Goal: Task Accomplishment & Management: Use online tool/utility

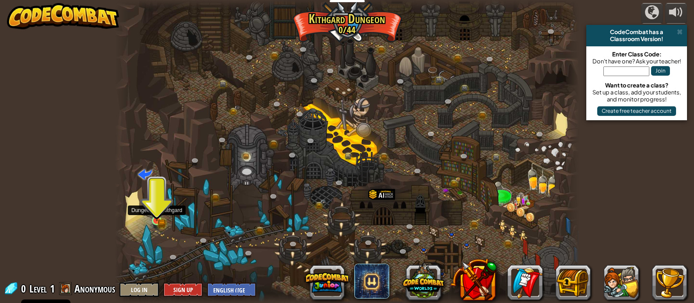
click at [162, 214] on img at bounding box center [156, 209] width 11 height 25
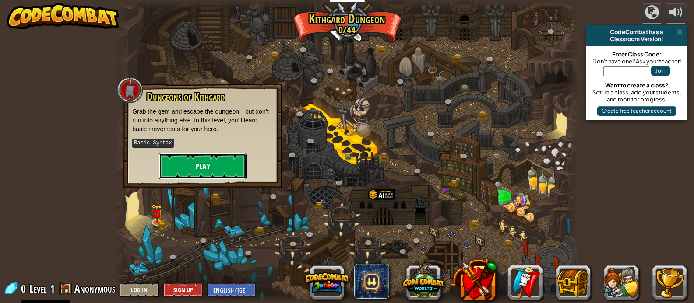
click at [211, 156] on button "Play" at bounding box center [203, 166] width 88 height 26
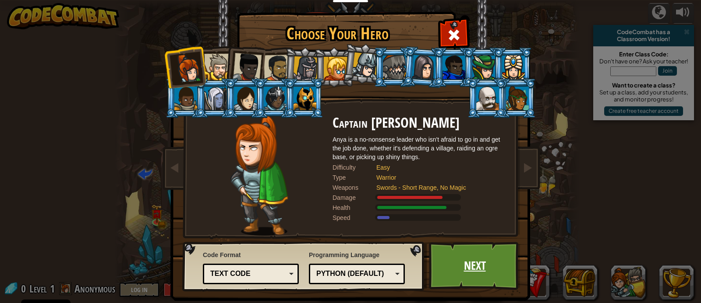
click at [486, 272] on link "Next" at bounding box center [475, 266] width 92 height 48
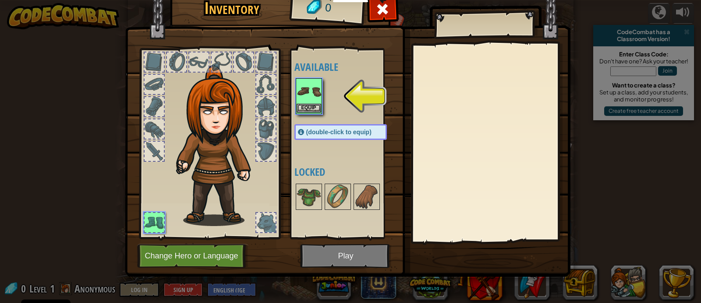
click at [308, 94] on img at bounding box center [308, 91] width 25 height 25
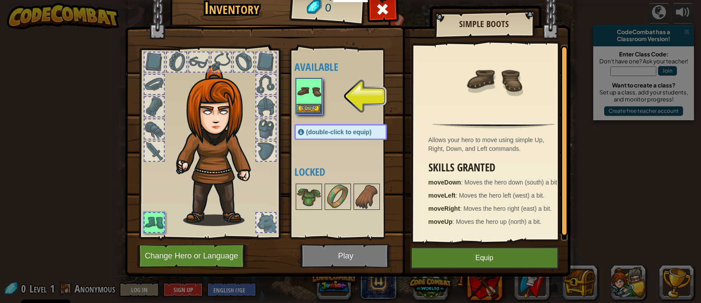
click at [206, 178] on img at bounding box center [219, 145] width 94 height 161
click at [211, 134] on img at bounding box center [219, 145] width 94 height 161
click at [388, 14] on span at bounding box center [382, 9] width 14 height 14
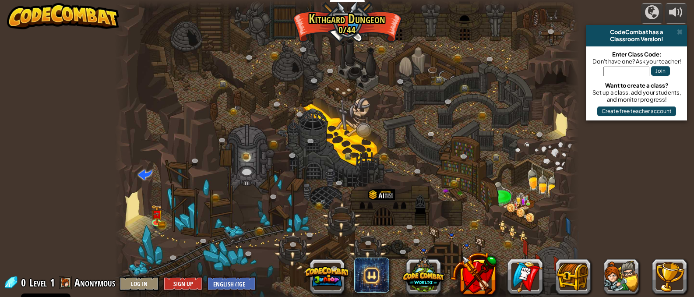
click at [360, 119] on div at bounding box center [347, 151] width 464 height 303
click at [365, 109] on div at bounding box center [347, 151] width 464 height 303
click at [147, 283] on button "Log In" at bounding box center [139, 283] width 39 height 14
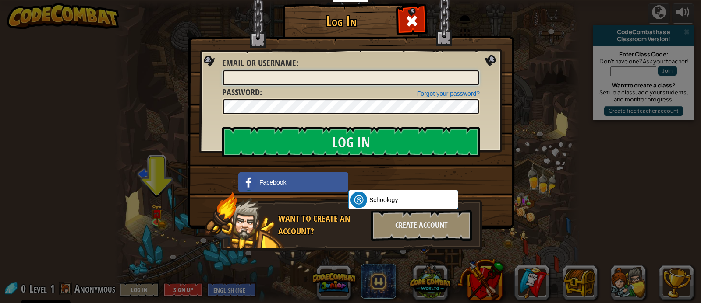
click at [316, 74] on input "Email or Username :" at bounding box center [351, 78] width 256 height 15
click at [401, 84] on input "Email or Username :" at bounding box center [351, 78] width 256 height 15
click at [539, 60] on div "Log In Unknown Error Email or Username : Forgot your password? Password : Log I…" at bounding box center [350, 151] width 701 height 303
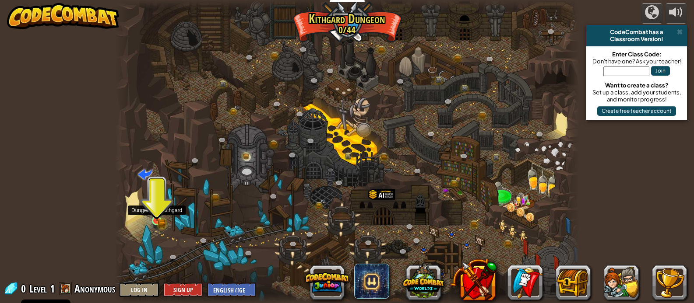
click at [160, 212] on img at bounding box center [156, 209] width 11 height 25
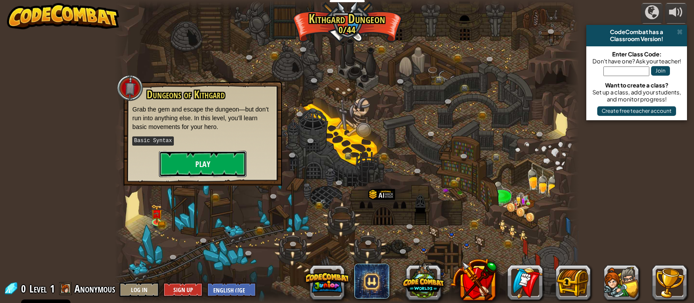
click at [202, 166] on button "Play" at bounding box center [203, 164] width 88 height 26
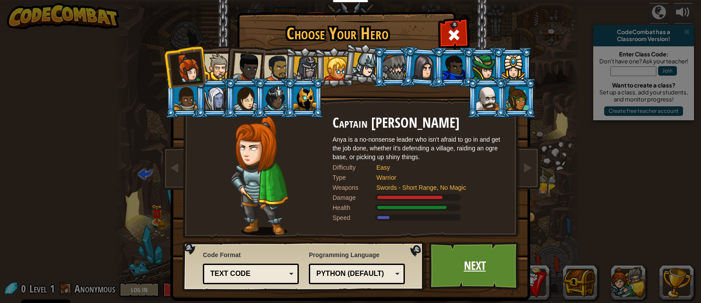
click at [491, 281] on link "Next" at bounding box center [475, 266] width 92 height 48
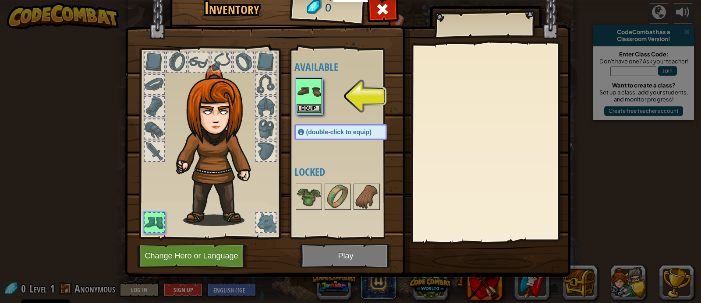
click at [360, 261] on img at bounding box center [347, 118] width 445 height 318
click at [313, 98] on img at bounding box center [308, 91] width 25 height 25
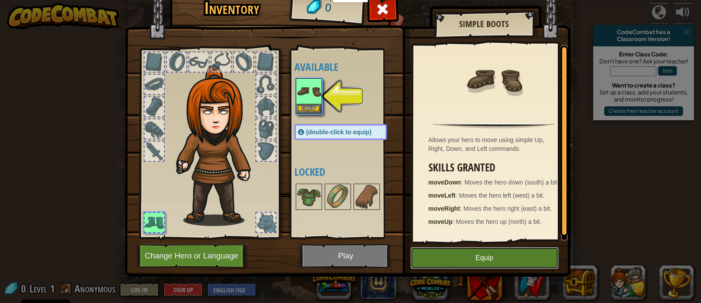
click at [473, 258] on button "Equip" at bounding box center [484, 258] width 148 height 22
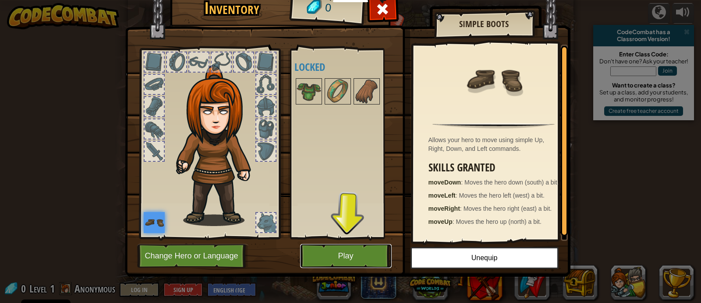
click at [352, 255] on button "Play" at bounding box center [346, 256] width 92 height 24
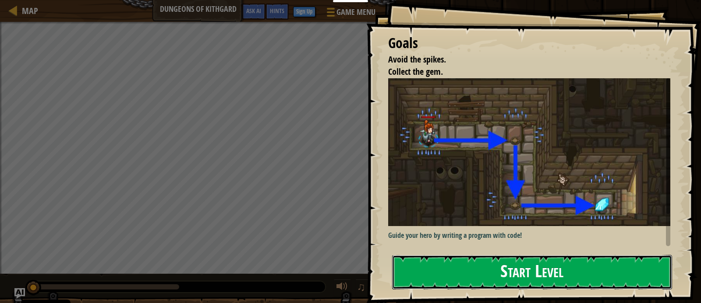
click at [609, 279] on button "Start Level" at bounding box center [532, 272] width 280 height 35
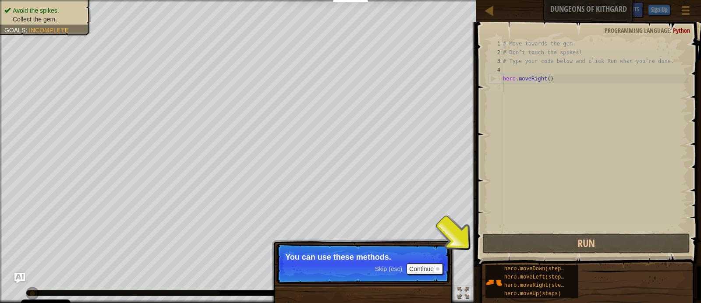
click at [508, 87] on div "# Move towards the gem. # Don’t touch the spikes! # Type your code below and cl…" at bounding box center [594, 144] width 187 height 210
click at [557, 79] on div "# Move towards the gem. # Don’t touch the spikes! # Type your code below and cl…" at bounding box center [594, 144] width 187 height 210
type textarea "hero.moveRight()"
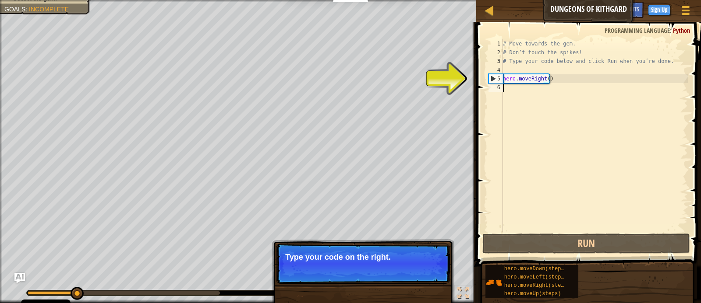
click at [508, 90] on div "# Move towards the gem. # Don’t touch the spikes! # Type your code below and cl…" at bounding box center [594, 144] width 187 height 210
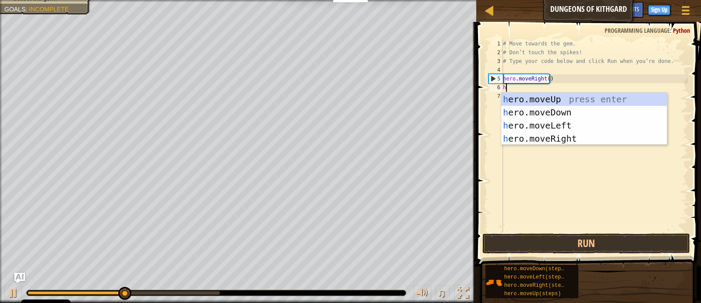
scroll to position [4, 0]
type textarea "hero."
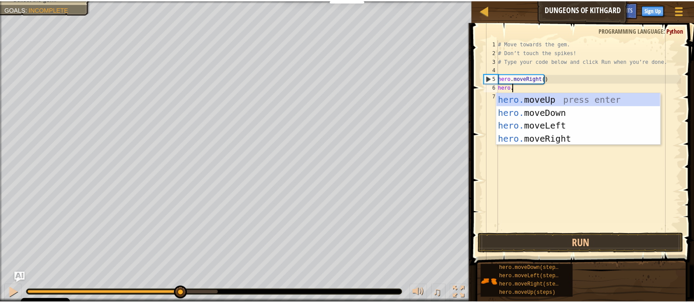
scroll to position [4, 1]
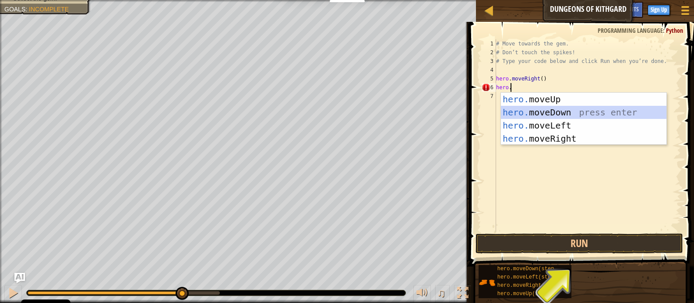
click at [571, 111] on div "hero. moveUp press enter hero. moveDown press enter hero. moveLeft press enter …" at bounding box center [584, 132] width 166 height 79
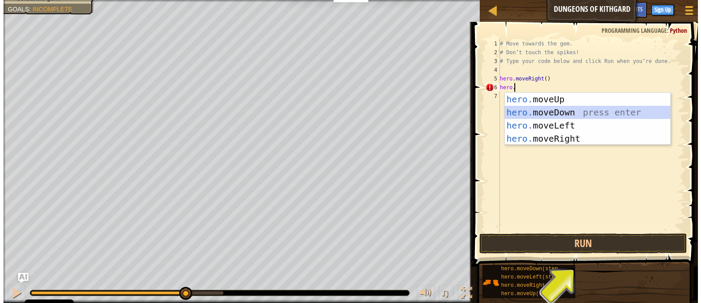
scroll to position [4, 0]
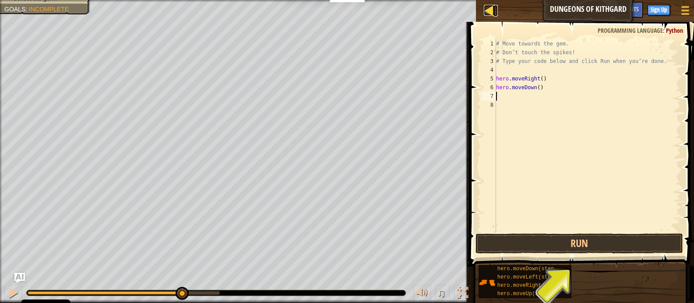
click at [486, 10] on div at bounding box center [489, 10] width 11 height 11
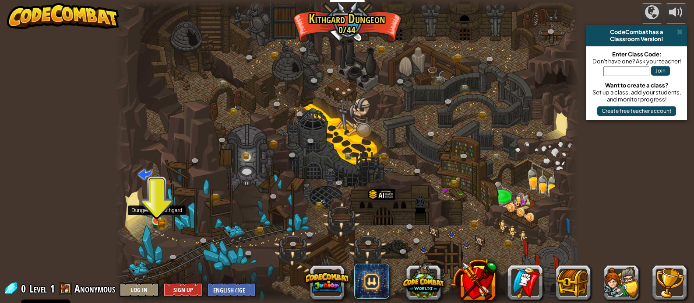
click at [155, 213] on img at bounding box center [156, 209] width 7 height 7
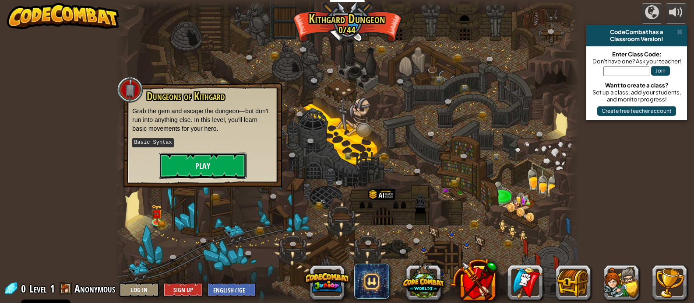
click at [182, 174] on button "Play" at bounding box center [203, 166] width 88 height 26
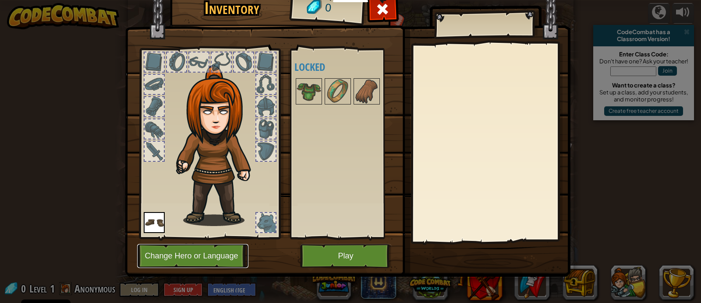
click at [202, 256] on button "Change Hero or Language" at bounding box center [192, 256] width 111 height 24
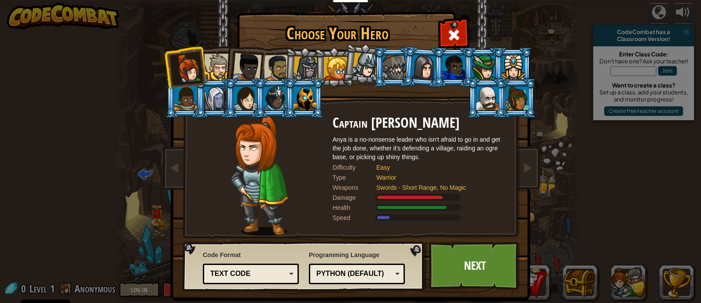
click at [250, 277] on div "Text code" at bounding box center [248, 274] width 76 height 10
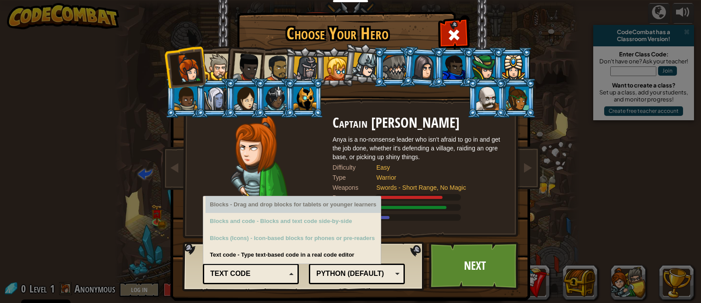
click at [259, 208] on div "Blocks - Drag and drop blocks for tablets or younger learners" at bounding box center [292, 205] width 175 height 17
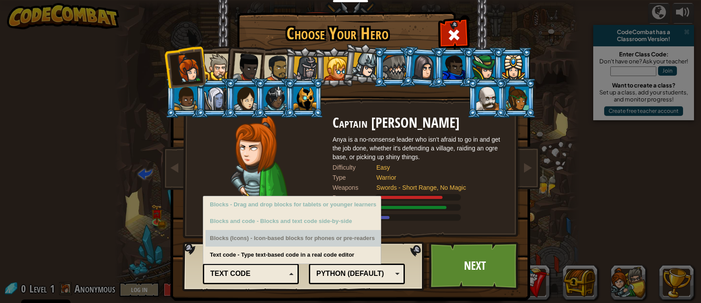
click at [260, 241] on div "Blocks (Icons) - Icon-based blocks for phones or pre-readers" at bounding box center [292, 238] width 175 height 17
click at [260, 240] on div "Blocks (Icons) - Icon-based blocks for phones or pre-readers" at bounding box center [292, 238] width 175 height 17
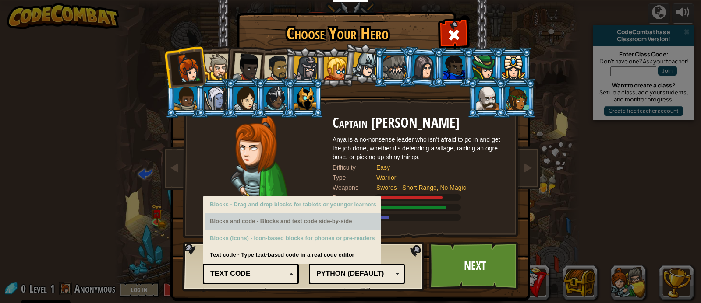
click at [248, 221] on div "Blocks and code - Blocks and text code side-by-side" at bounding box center [292, 221] width 175 height 17
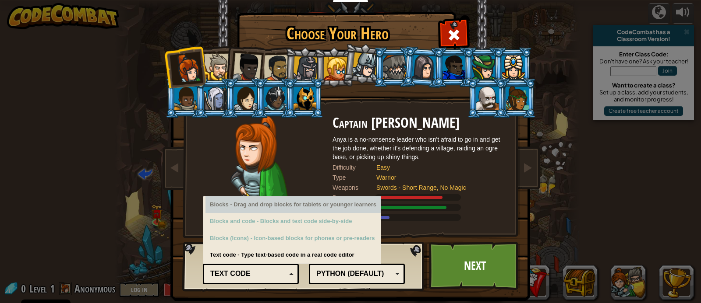
click at [245, 208] on div "Blocks - Drag and drop blocks for tablets or younger learners" at bounding box center [292, 205] width 175 height 17
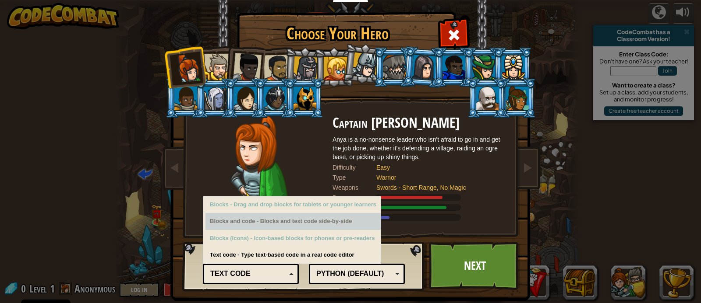
click at [282, 222] on div "Blocks and code - Blocks and text code side-by-side" at bounding box center [292, 221] width 175 height 17
click at [352, 217] on div "Blocks and code - Blocks and text code side-by-side" at bounding box center [292, 221] width 175 height 17
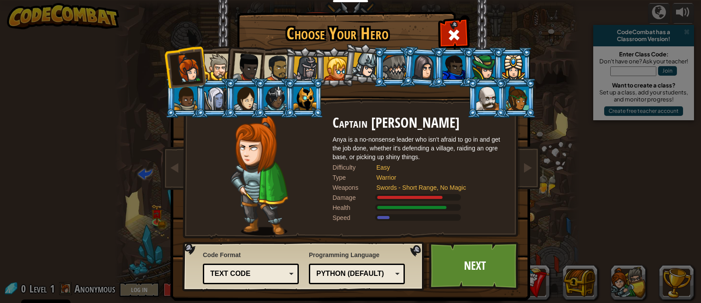
click at [342, 258] on div "Code Format Text code Blocks and code Blocks Blocks (Icons) Text code Blocks - …" at bounding box center [303, 266] width 237 height 45
click at [352, 276] on div "Python (Default)" at bounding box center [354, 274] width 76 height 10
click at [356, 256] on div "Programming Language Python (Default) JavaScript Lua C++ Java (Experimental) Py…" at bounding box center [357, 268] width 96 height 38
click at [266, 274] on div "Text code" at bounding box center [248, 274] width 76 height 10
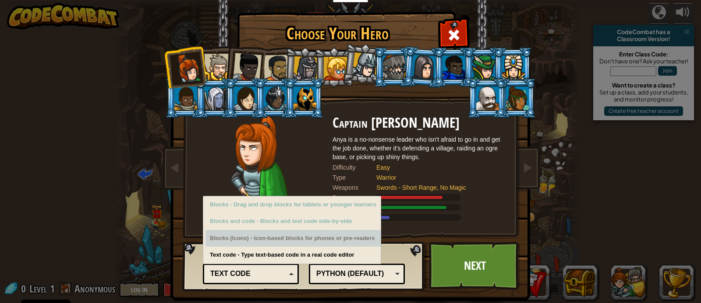
click at [243, 246] on div "Blocks (Icons) - Icon-based blocks for phones or pre-readers" at bounding box center [292, 238] width 175 height 17
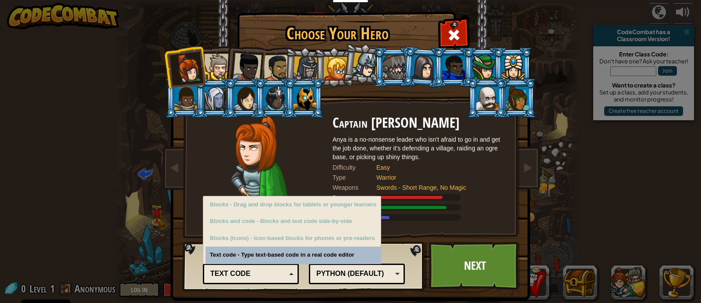
click at [241, 254] on div "Code Format Text code Blocks and code Blocks Blocks (Icons) Text code Blocks - …" at bounding box center [251, 267] width 96 height 36
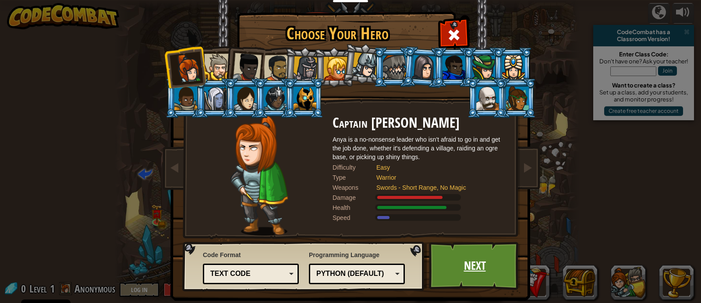
click at [476, 249] on link "Next" at bounding box center [475, 266] width 92 height 48
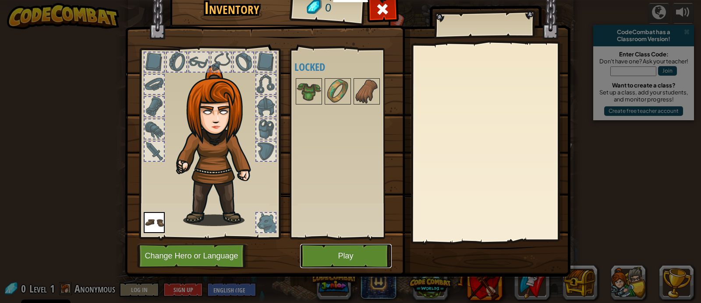
click at [369, 263] on button "Play" at bounding box center [346, 256] width 92 height 24
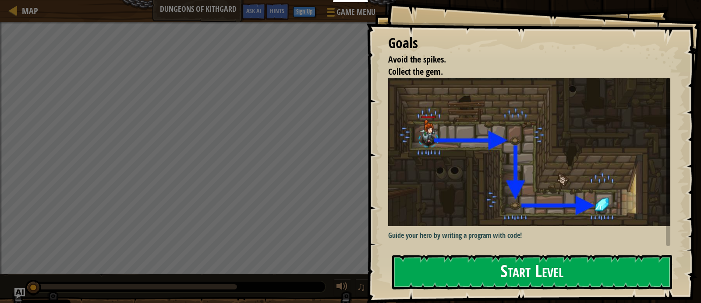
click at [537, 275] on button "Start Level" at bounding box center [532, 272] width 280 height 35
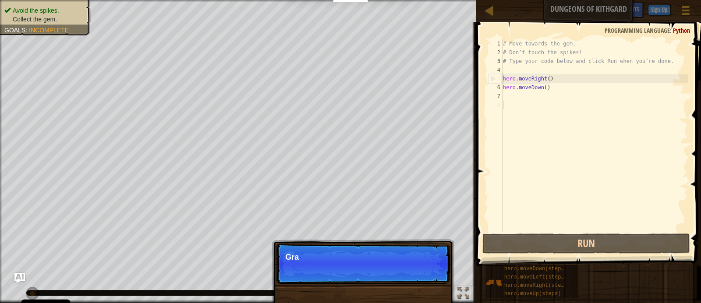
click at [560, 87] on div "# Move towards the gem. # Don’t touch the spikes! # Type your code below and cl…" at bounding box center [594, 144] width 187 height 210
type textarea "hero.moveDown()"
click at [550, 89] on div "# Move towards the gem. # Don’t touch the spikes! # Type your code below and cl…" at bounding box center [594, 144] width 187 height 210
click at [424, 268] on button "Continue" at bounding box center [424, 269] width 36 height 11
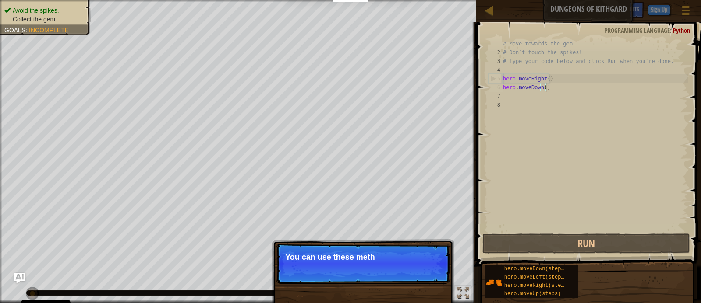
click at [579, 106] on div "# Move towards the gem. # Don’t touch the spikes! # Type your code below and cl…" at bounding box center [594, 144] width 187 height 210
click at [552, 94] on div "# Move towards the gem. # Don’t touch the spikes! # Type your code below and cl…" at bounding box center [594, 144] width 187 height 210
click at [546, 92] on div "# Move towards the gem. # Don’t touch the spikes! # Type your code below and cl…" at bounding box center [594, 144] width 187 height 210
click at [554, 89] on div "# Move towards the gem. # Don’t touch the spikes! # Type your code below and cl…" at bounding box center [594, 144] width 187 height 210
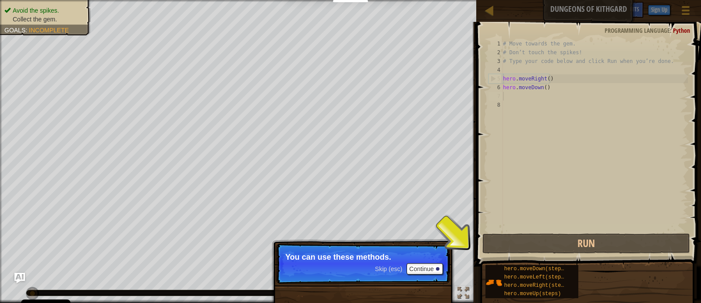
type textarea "hero.moveDown()"
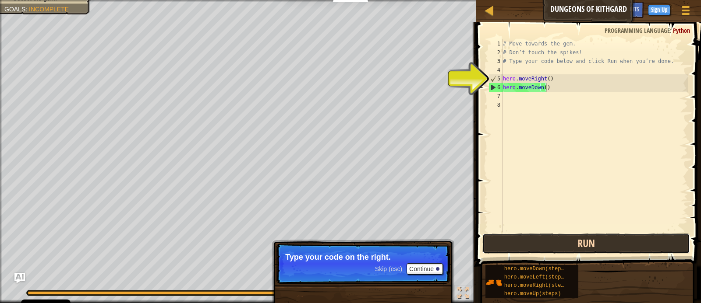
click at [579, 250] on button "Run" at bounding box center [586, 244] width 208 height 20
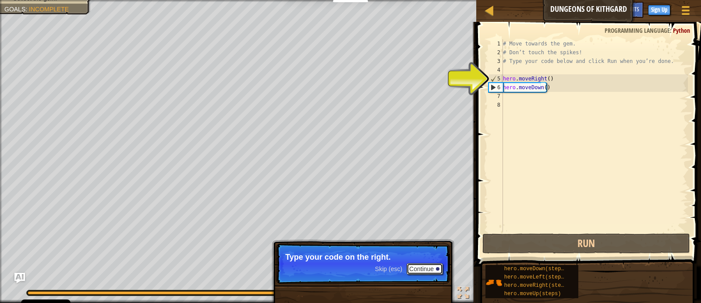
click at [427, 267] on button "Continue" at bounding box center [424, 269] width 36 height 11
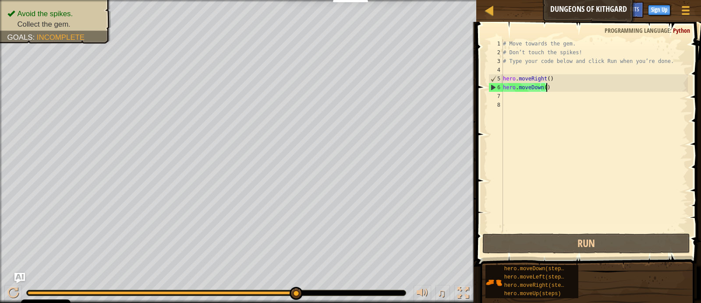
click at [574, 92] on div "# Move towards the gem. # Don’t touch the spikes! # Type your code below and cl…" at bounding box center [594, 144] width 187 height 210
click at [548, 108] on div "# Move towards the gem. # Don’t touch the spikes! # Type your code below and cl…" at bounding box center [594, 144] width 187 height 210
click at [548, 102] on div "# Move towards the gem. # Don’t touch the spikes! # Type your code below and cl…" at bounding box center [594, 144] width 187 height 210
click at [548, 101] on div "# Move towards the gem. # Don’t touch the spikes! # Type your code below and cl…" at bounding box center [594, 144] width 187 height 210
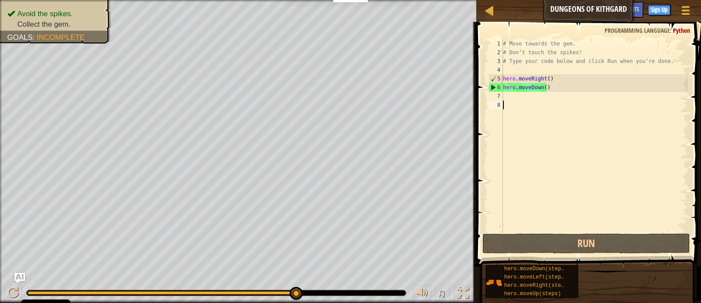
click at [506, 94] on div "# Move towards the gem. # Don’t touch the spikes! # Type your code below and cl…" at bounding box center [594, 144] width 187 height 210
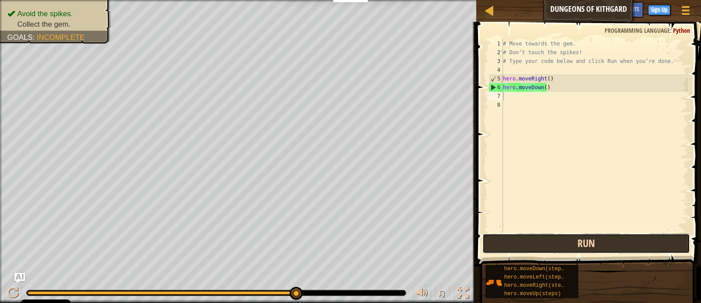
click at [616, 249] on button "Run" at bounding box center [586, 244] width 208 height 20
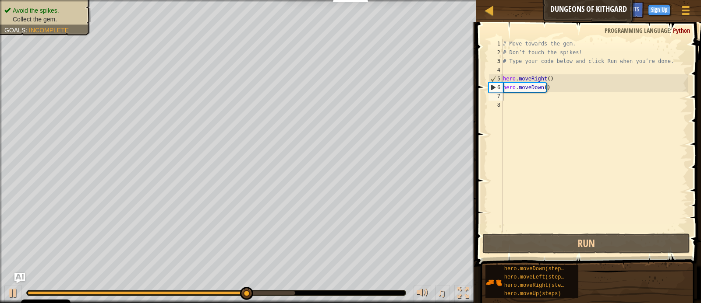
click at [28, 11] on ul "Avoid the spikes. Collect the gem." at bounding box center [45, 15] width 82 height 18
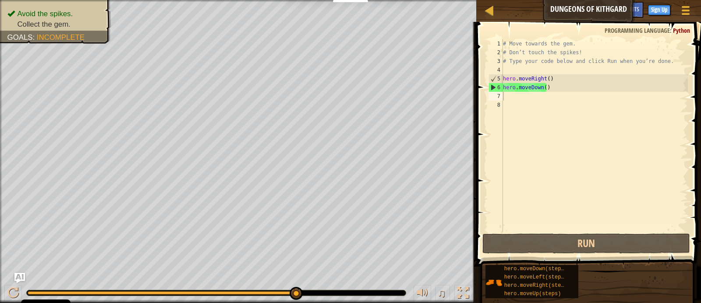
click at [360, 279] on div "♫" at bounding box center [238, 291] width 476 height 26
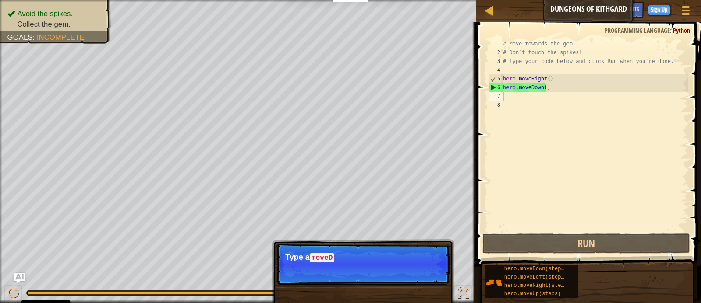
click at [420, 289] on div "Skip (esc) Continue Type a moveD" at bounding box center [363, 309] width 183 height 130
click at [422, 265] on button "Continue" at bounding box center [424, 270] width 36 height 11
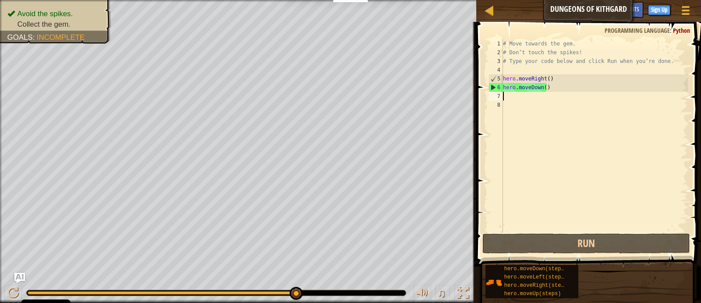
click at [522, 99] on div "# Move towards the gem. # Don’t touch the spikes! # Type your code below and cl…" at bounding box center [594, 144] width 187 height 210
click at [521, 72] on div "# Move towards the gem. # Don’t touch the spikes! # Type your code below and cl…" at bounding box center [594, 144] width 187 height 210
type textarea "h"
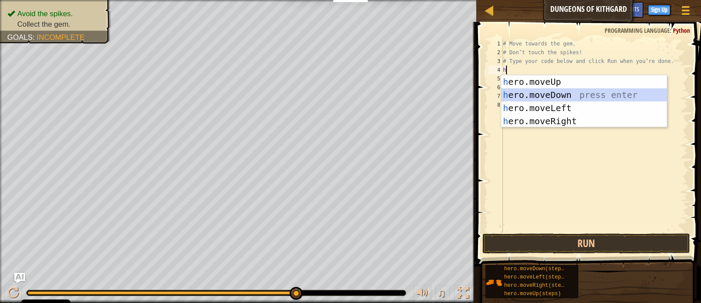
click at [608, 91] on div "h ero.moveUp press enter h ero.moveDown press enter h ero.moveLeft press enter …" at bounding box center [584, 114] width 166 height 79
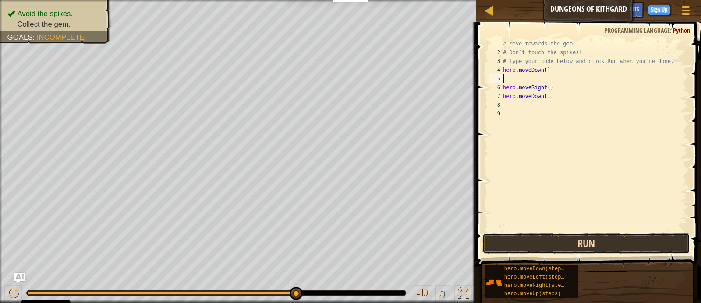
click at [583, 248] on button "Run" at bounding box center [586, 244] width 208 height 20
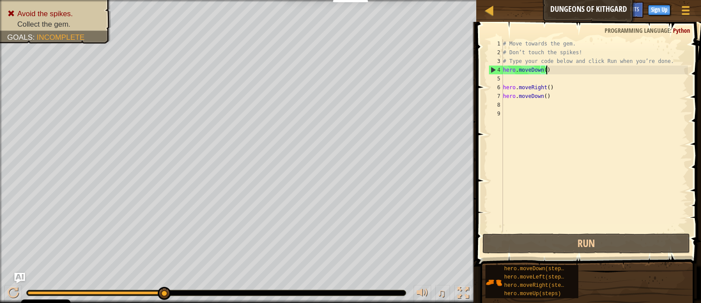
click at [569, 73] on div "# Move towards the gem. # Don’t touch the spikes! # Type your code below and cl…" at bounding box center [594, 144] width 187 height 210
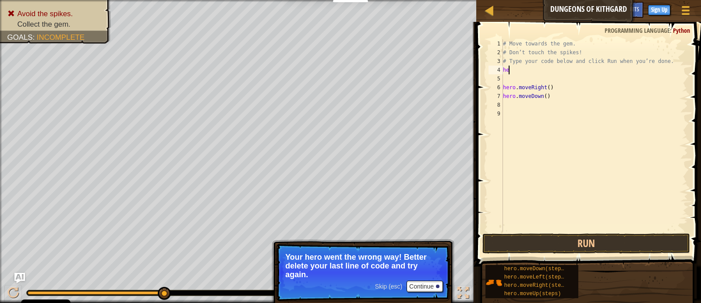
type textarea "h"
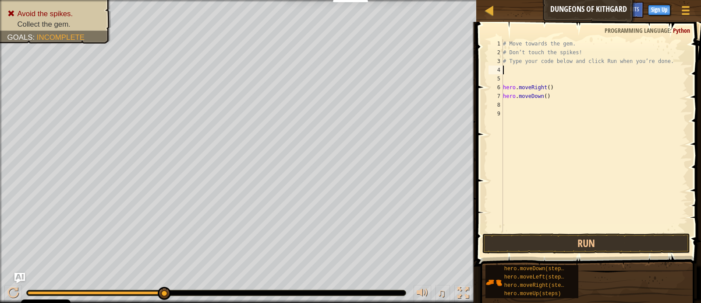
type textarea "h"
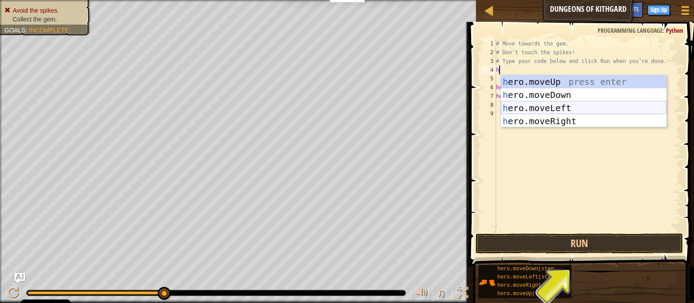
click at [599, 108] on div "h ero.moveUp press enter h ero.moveDown press enter h ero.moveLeft press enter …" at bounding box center [584, 114] width 166 height 79
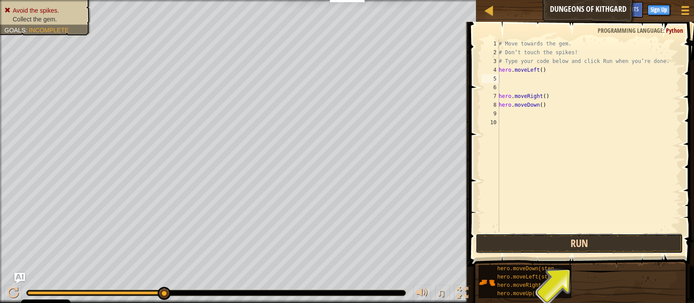
click at [609, 243] on button "Run" at bounding box center [580, 244] width 208 height 20
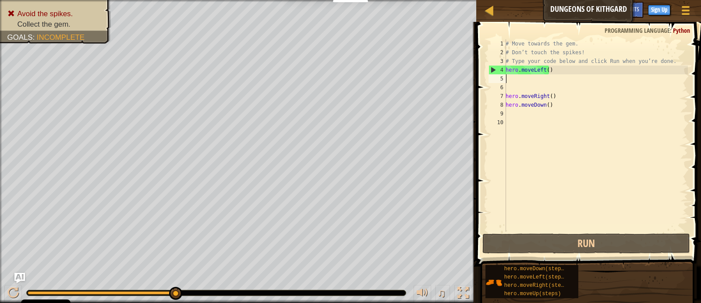
click at [547, 72] on div "# Move towards the gem. # Don’t touch the spikes! # Type your code below and cl…" at bounding box center [596, 144] width 184 height 210
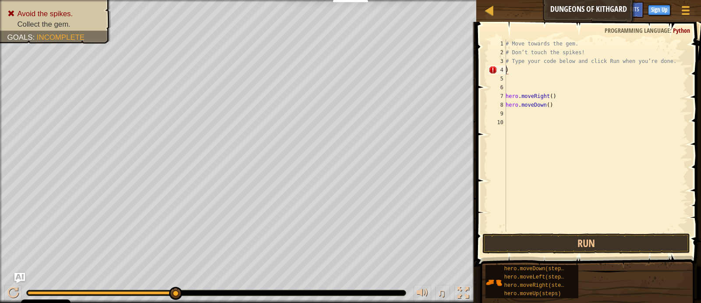
type textarea "# Type your code below and click Run when you’re done.)"
click at [546, 75] on div "# Move towards the gem. # Don’t touch the spikes! # Type your code below and cl…" at bounding box center [594, 144] width 187 height 210
click at [543, 73] on div "# Move towards the gem. # Don’t touch the spikes! # Type your code below and cl…" at bounding box center [594, 144] width 187 height 210
type textarea "h"
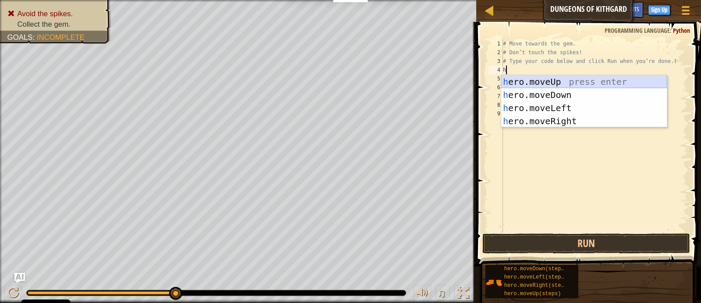
click at [606, 85] on div "h ero.moveUp press enter h ero.moveDown press enter h ero.moveLeft press enter …" at bounding box center [584, 114] width 166 height 79
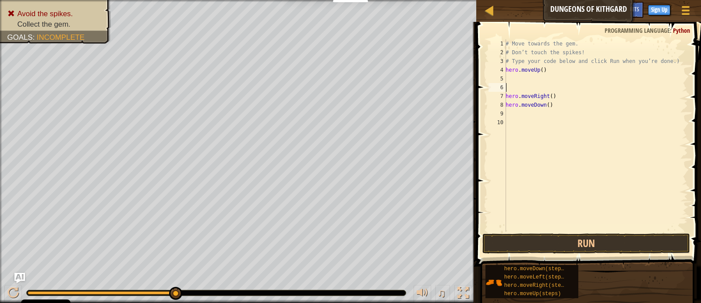
click at [568, 85] on div "# Move towards the gem. # Don’t touch the spikes! # Type your code below and cl…" at bounding box center [596, 144] width 184 height 210
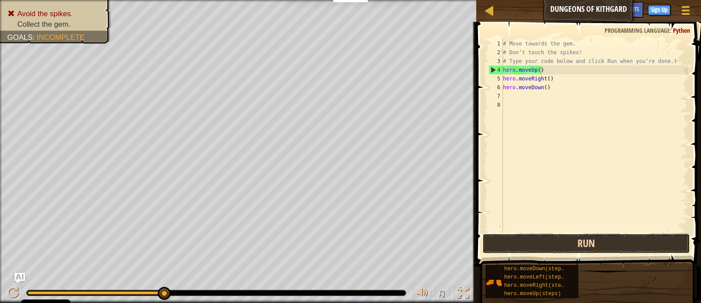
click at [600, 243] on button "Run" at bounding box center [586, 244] width 208 height 20
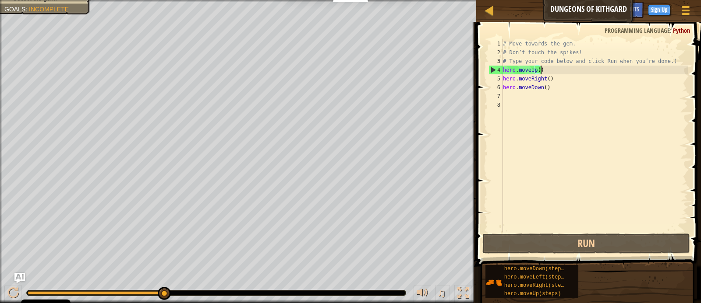
click at [582, 83] on div "# Move towards the gem. # Don’t touch the spikes! # Type your code below and cl…" at bounding box center [594, 144] width 187 height 210
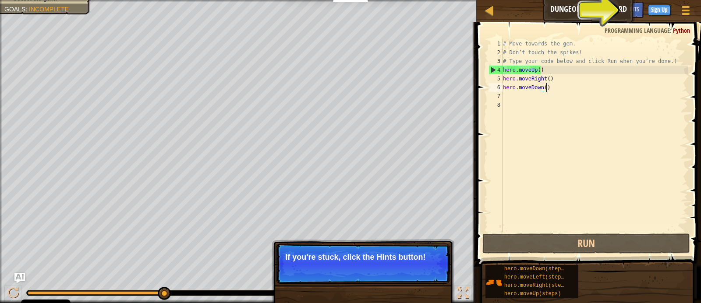
click at [592, 72] on div "# Move towards the gem. # Don’t touch the spikes! # Type your code below and cl…" at bounding box center [594, 144] width 187 height 210
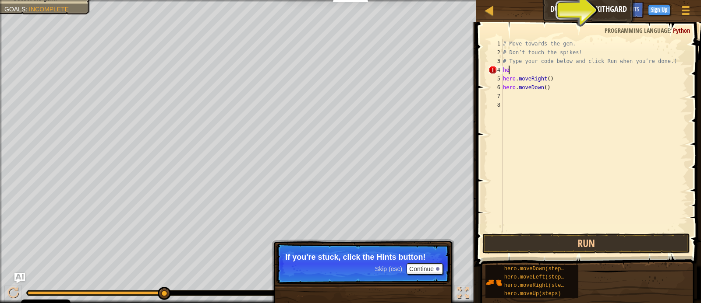
type textarea "h"
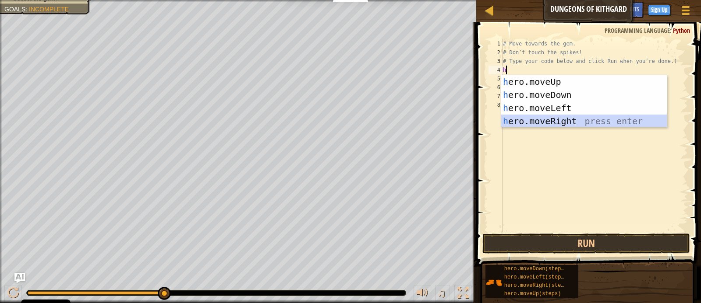
click at [588, 120] on div "h ero.moveUp press enter h ero.moveDown press enter h ero.moveLeft press enter …" at bounding box center [584, 114] width 166 height 79
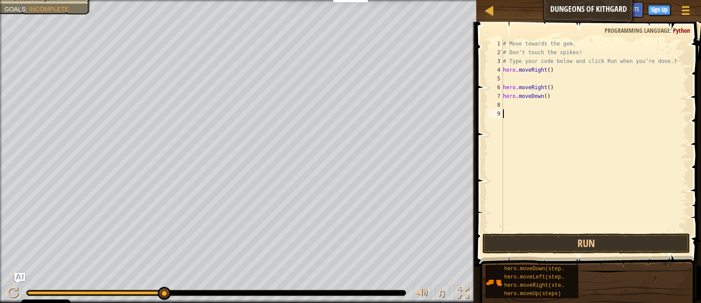
drag, startPoint x: 605, startPoint y: 205, endPoint x: 611, endPoint y: 227, distance: 22.7
click at [611, 227] on div "# Move towards the gem. # Don’t touch the spikes! # Type your code below and cl…" at bounding box center [594, 144] width 187 height 210
click at [563, 80] on div "# Move towards the gem. # Don’t touch the spikes! # Type your code below and cl…" at bounding box center [594, 144] width 187 height 210
type textarea "h"
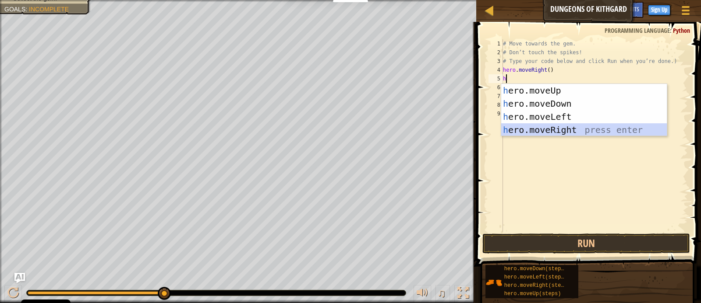
click at [609, 126] on div "h ero.moveUp press enter h ero.moveDown press enter h ero.moveLeft press enter …" at bounding box center [584, 123] width 166 height 79
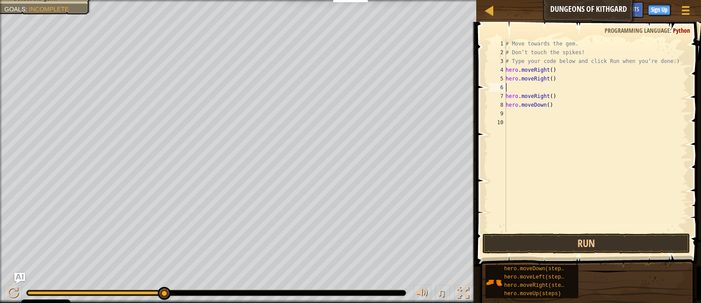
type textarea "h"
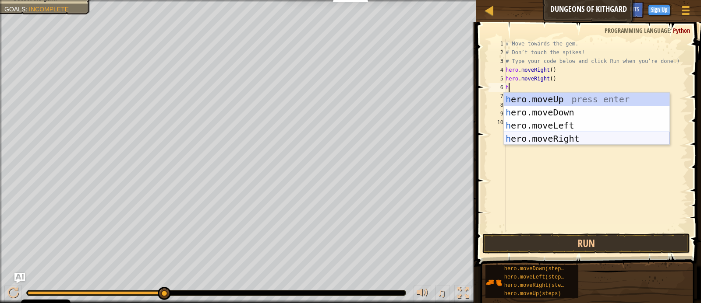
drag, startPoint x: 552, startPoint y: 136, endPoint x: 546, endPoint y: 136, distance: 6.1
click at [552, 137] on div "h ero.moveUp press enter h ero.moveDown press enter h ero.moveLeft press enter …" at bounding box center [587, 132] width 166 height 79
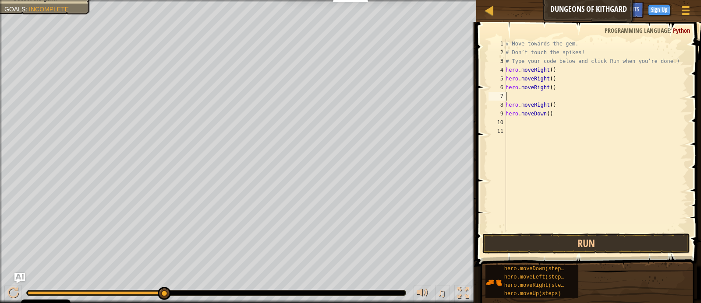
type textarea "h"
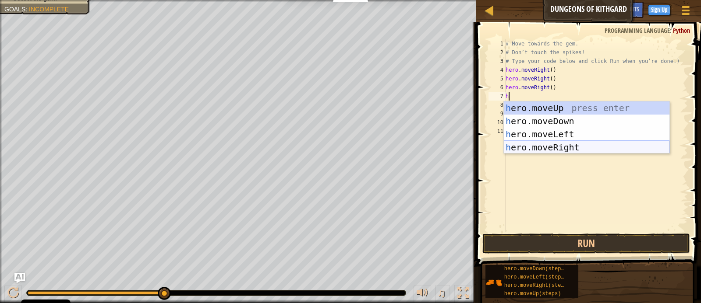
click at [536, 142] on div "h ero.moveUp press enter h ero.moveDown press enter h ero.moveLeft press enter …" at bounding box center [587, 141] width 166 height 79
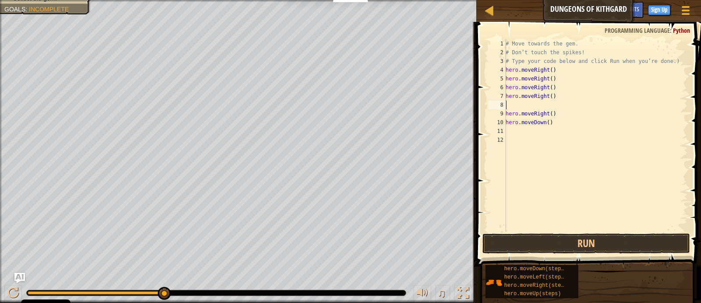
type textarea "h"
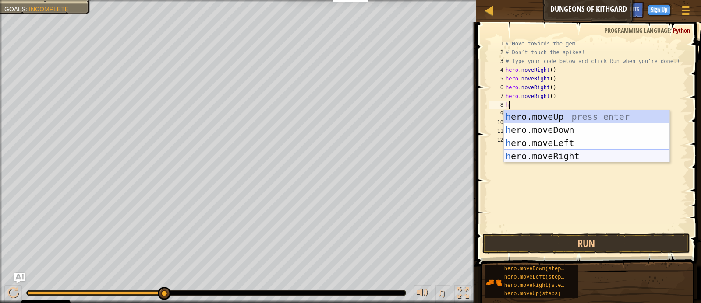
click at [562, 155] on div "h ero.moveUp press enter h ero.moveDown press enter h ero.moveLeft press enter …" at bounding box center [587, 149] width 166 height 79
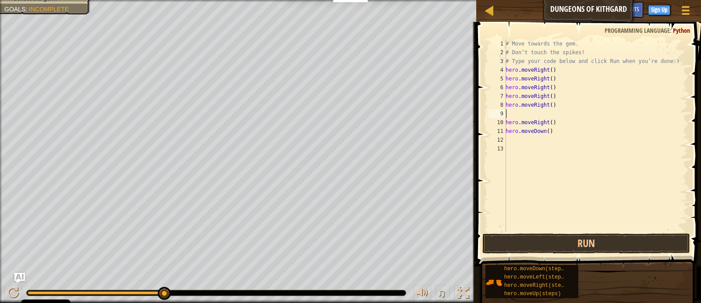
type textarea "h"
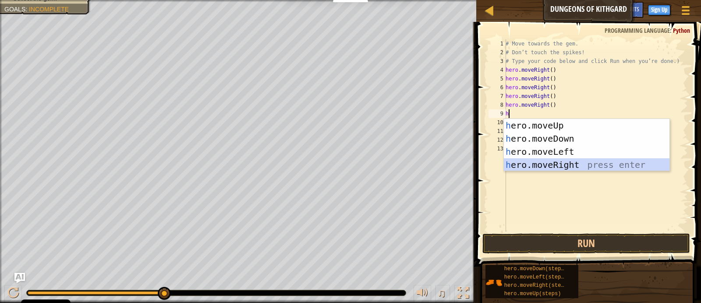
click at [536, 166] on div "h ero.moveUp press enter h ero.moveDown press enter h ero.moveLeft press enter …" at bounding box center [587, 158] width 166 height 79
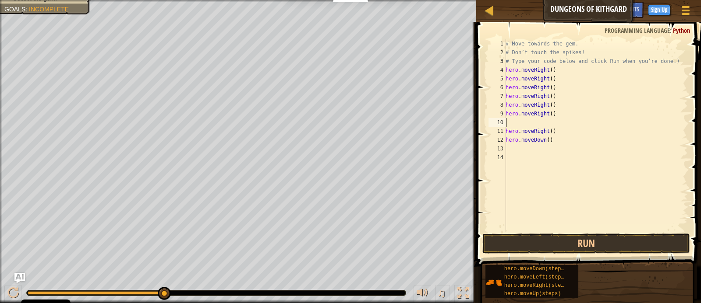
type textarea "h"
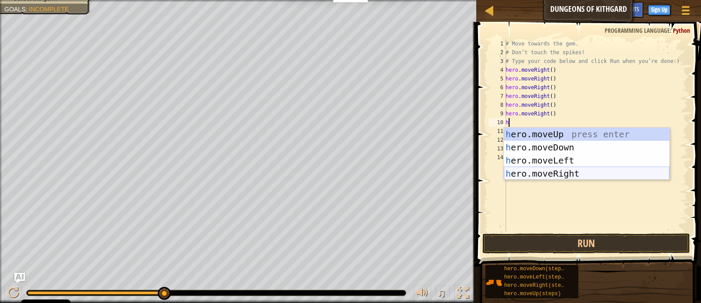
click at [564, 174] on div "h ero.moveUp press enter h ero.moveDown press enter h ero.moveLeft press enter …" at bounding box center [587, 167] width 166 height 79
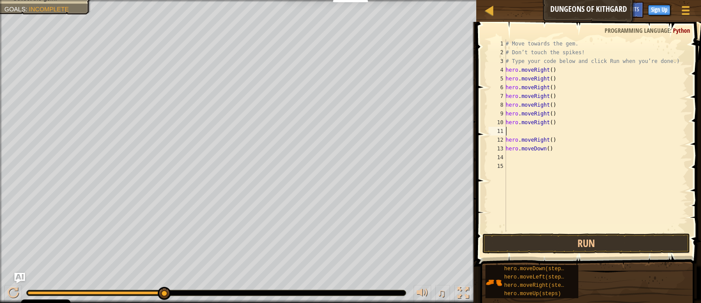
type textarea "h"
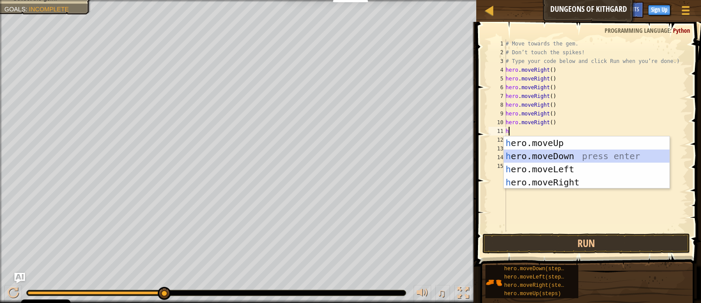
click at [571, 153] on div "h ero.moveUp press enter h ero.moveDown press enter h ero.moveLeft press enter …" at bounding box center [587, 176] width 166 height 79
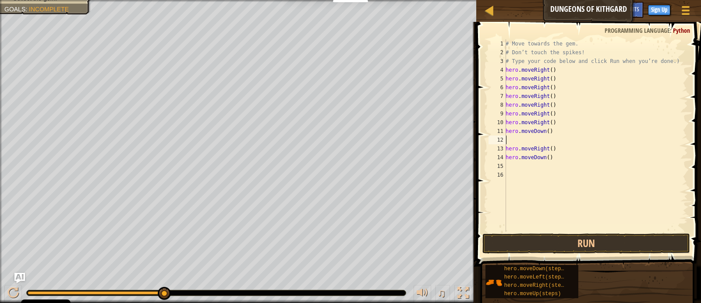
type textarea "h"
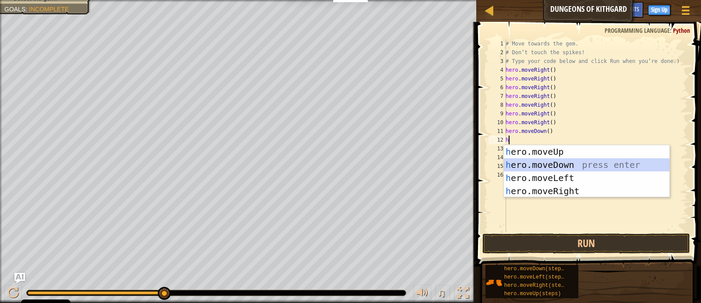
click at [548, 159] on div "h ero.moveUp press enter h ero.moveDown press enter h ero.moveLeft press enter …" at bounding box center [587, 184] width 166 height 79
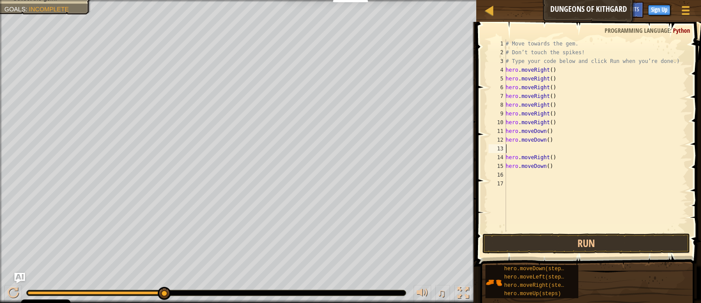
type textarea "h"
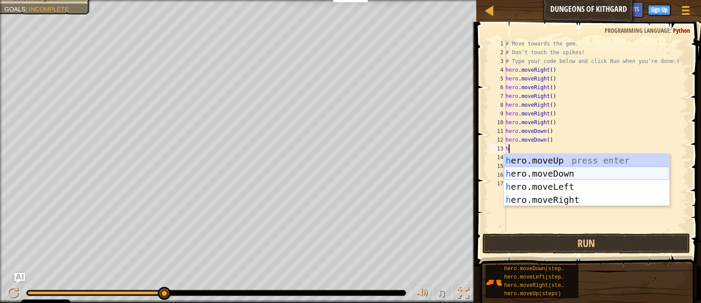
click at [569, 177] on div "h ero.moveUp press enter h ero.moveDown press enter h ero.moveLeft press enter …" at bounding box center [587, 193] width 166 height 79
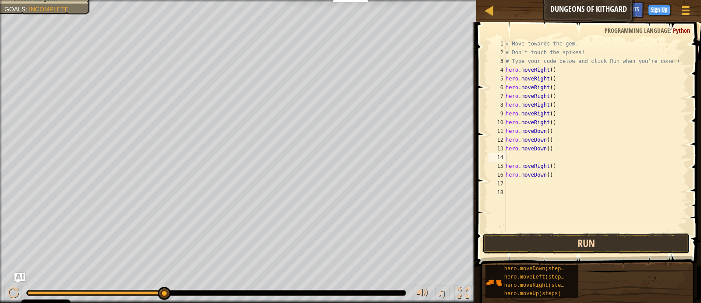
click at [596, 239] on button "Run" at bounding box center [586, 244] width 208 height 20
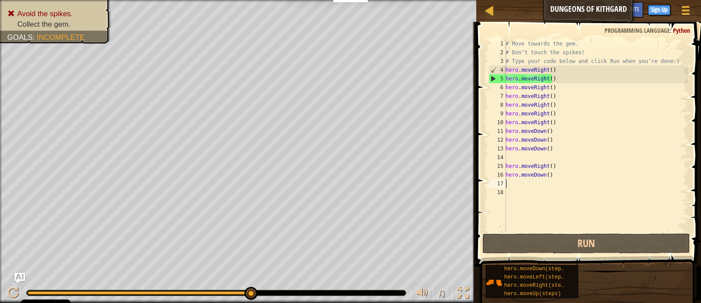
drag, startPoint x: 523, startPoint y: 181, endPoint x: 523, endPoint y: 176, distance: 4.4
click at [523, 180] on div "# Move towards the gem. # Don’t touch the spikes! # Type your code below and cl…" at bounding box center [596, 144] width 184 height 210
click at [559, 176] on div "# Move towards the gem. # Don’t touch the spikes! # Type your code below and cl…" at bounding box center [596, 144] width 184 height 210
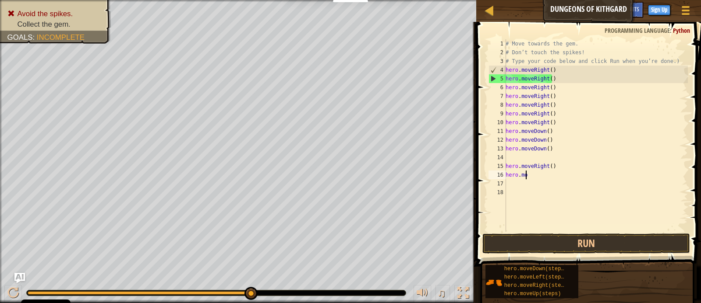
type textarea "h"
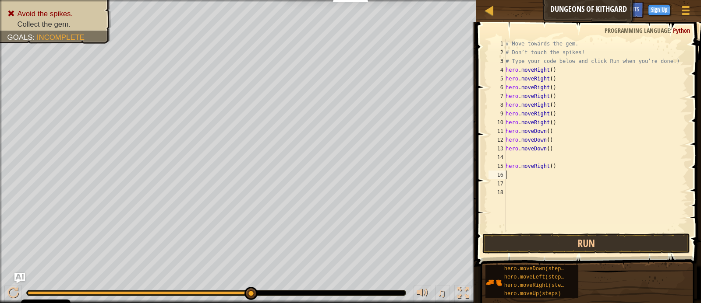
click at [555, 169] on div "# Move towards the gem. # Don’t touch the spikes! # Type your code below and cl…" at bounding box center [596, 144] width 184 height 210
type textarea "h"
click at [566, 150] on div "# Move towards the gem. # Don’t touch the spikes! # Type your code below and cl…" at bounding box center [596, 144] width 184 height 210
type textarea "h"
click at [581, 139] on div "# Move towards the gem. # Don’t touch the spikes! # Type your code below and cl…" at bounding box center [596, 144] width 184 height 210
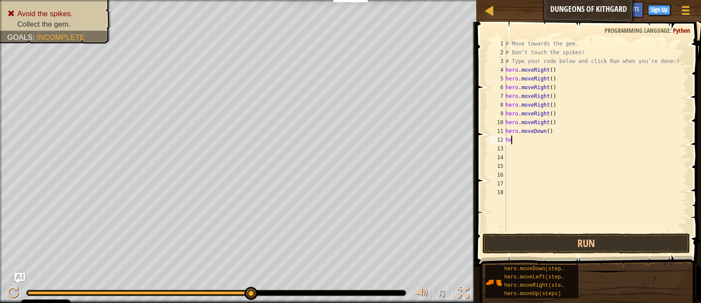
type textarea "h"
click at [565, 133] on div "# Move towards the gem. # Don’t touch the spikes! # Type your code below and cl…" at bounding box center [596, 144] width 184 height 210
type textarea "h"
click at [565, 123] on div "# Move towards the gem. # Don’t touch the spikes! # Type your code below and cl…" at bounding box center [596, 144] width 184 height 210
type textarea "h"
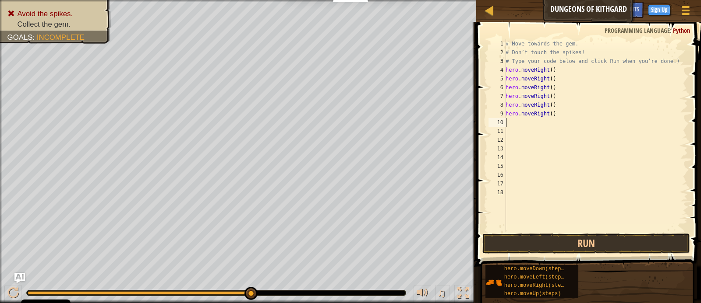
click at [566, 115] on div "# Move towards the gem. # Don’t touch the spikes! # Type your code below and cl…" at bounding box center [596, 144] width 184 height 210
type textarea "h"
click at [568, 106] on div "# Move towards the gem. # Don’t touch the spikes! # Type your code below and cl…" at bounding box center [596, 144] width 184 height 210
type textarea "h"
click at [572, 100] on div "# Move towards the gem. # Don’t touch the spikes! # Type your code below and cl…" at bounding box center [596, 144] width 184 height 210
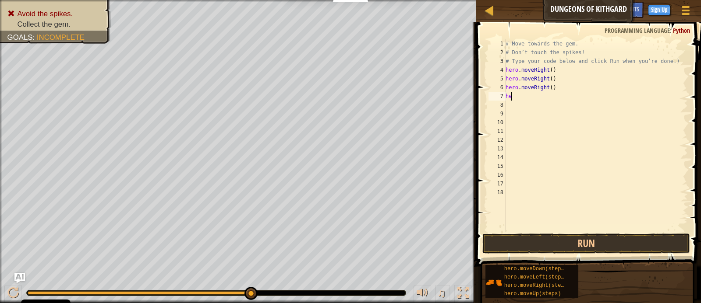
type textarea "h"
click at [573, 86] on div "# Move towards the gem. # Don’t touch the spikes! # Type your code below and cl…" at bounding box center [596, 144] width 184 height 210
type textarea "h"
click at [568, 76] on div "# Move towards the gem. # Don’t touch the spikes! # Type your code below and cl…" at bounding box center [596, 144] width 184 height 210
type textarea "h"
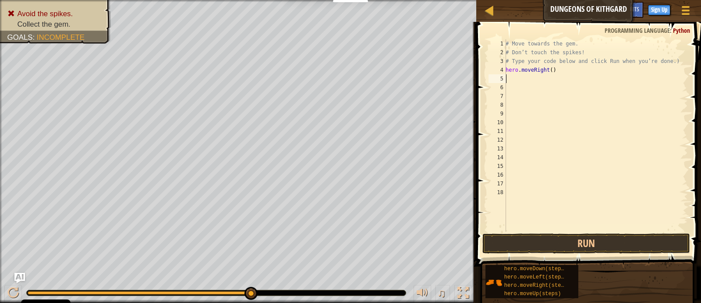
click at [569, 76] on div "# Move towards the gem. # Don’t touch the spikes! # Type your code below and cl…" at bounding box center [596, 144] width 184 height 210
type textarea "h"
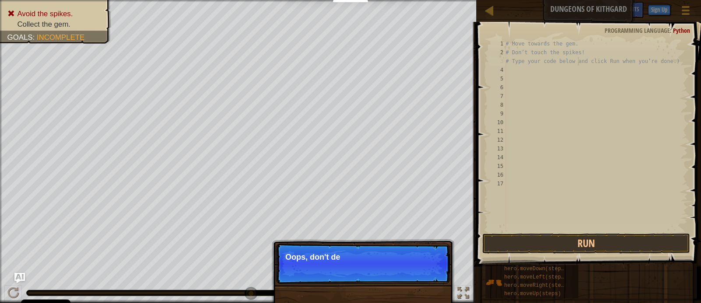
click at [578, 59] on div "# Move towards the gem. # Don’t touch the spikes! # Type your code below and cl…" at bounding box center [596, 144] width 184 height 210
type textarea "# Type your code below and click Run when you’re done.)"
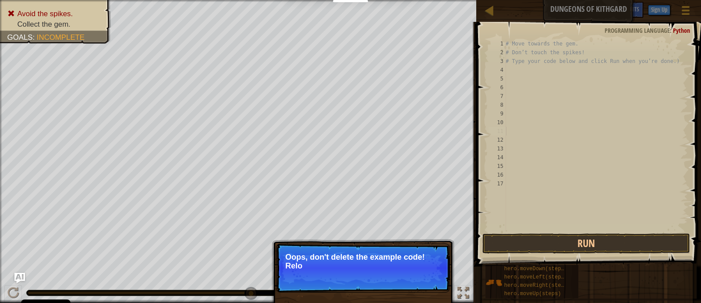
click at [513, 134] on div "# Move towards the gem. # Don’t touch the spikes! # Type your code below and cl…" at bounding box center [596, 144] width 184 height 210
drag, startPoint x: 513, startPoint y: 134, endPoint x: 510, endPoint y: 137, distance: 4.7
click at [513, 133] on div "# Move towards the gem. # Don’t touch the spikes! # Type your code below and cl…" at bounding box center [596, 144] width 184 height 210
click at [551, 246] on button "Run" at bounding box center [586, 244] width 208 height 20
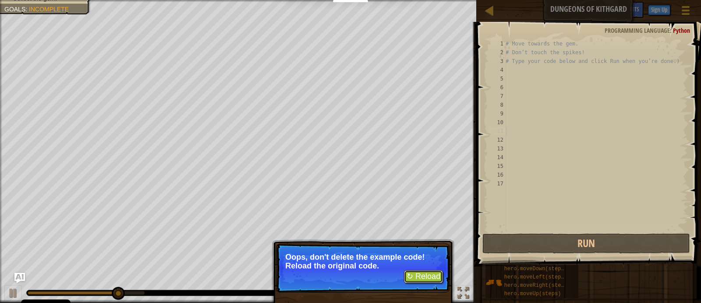
click at [427, 279] on button "↻ Reload" at bounding box center [423, 277] width 39 height 13
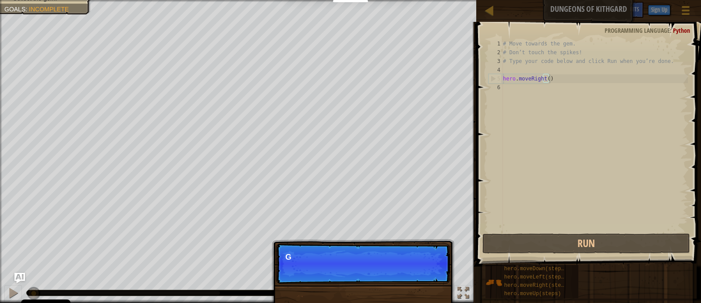
click at [574, 79] on div "# Move towards the gem. # Don’t touch the spikes! # Type your code below and cl…" at bounding box center [594, 144] width 187 height 210
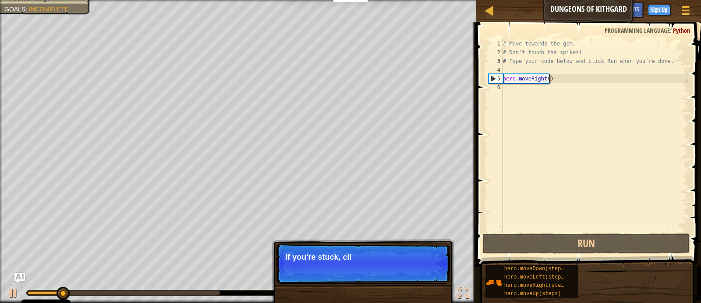
click at [574, 80] on div "# Move towards the gem. # Don’t touch the spikes! # Type your code below and cl…" at bounding box center [594, 144] width 187 height 210
click at [573, 81] on div "# Move towards the gem. # Don’t touch the spikes! # Type your code below and cl…" at bounding box center [594, 144] width 187 height 210
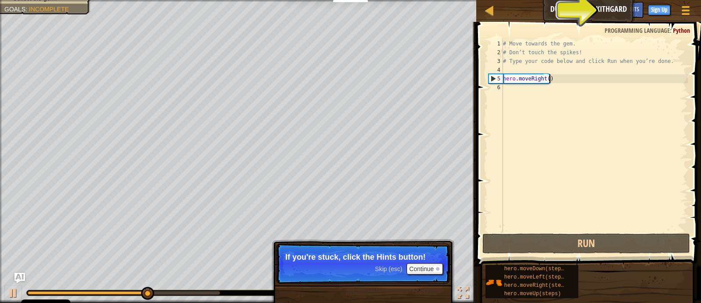
click at [573, 81] on div "# Move towards the gem. # Don’t touch the spikes! # Type your code below and cl…" at bounding box center [594, 144] width 187 height 210
click at [556, 78] on div "# Move towards the gem. # Don’t touch the spikes! # Type your code below and cl…" at bounding box center [594, 144] width 187 height 210
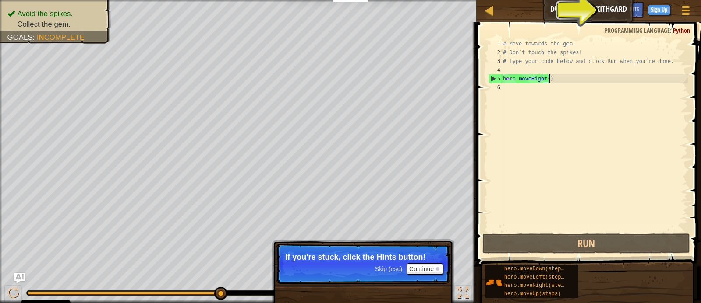
click at [561, 80] on div "# Move towards the gem. # Don’t touch the spikes! # Type your code below and cl…" at bounding box center [594, 144] width 187 height 210
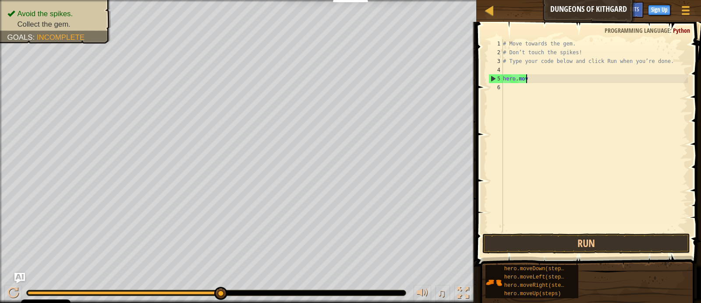
type textarea "h"
click at [558, 75] on div "# Move towards the gem. # Don’t touch the spikes! # Type your code below and cl…" at bounding box center [594, 144] width 187 height 210
click at [558, 71] on div "# Move towards the gem. # Don’t touch the spikes! # Type your code below and cl…" at bounding box center [594, 144] width 187 height 210
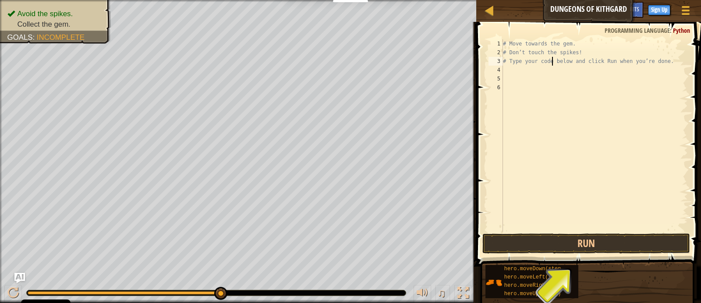
click at [552, 63] on div "# Move towards the gem. # Don’t touch the spikes! # Type your code below and cl…" at bounding box center [594, 144] width 187 height 210
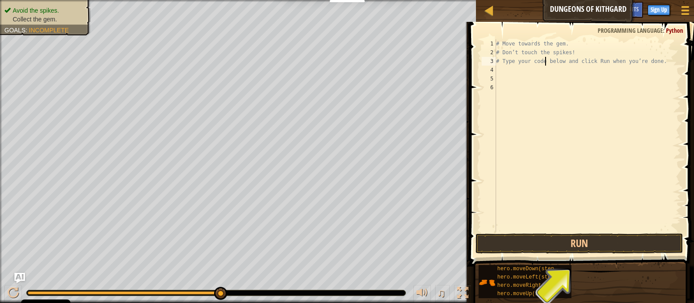
click at [553, 46] on div "# Move towards the gem. # Don’t touch the spikes! # Type your code below and cl…" at bounding box center [587, 144] width 187 height 210
click at [588, 48] on div "# Move towards the gem. # Don’t touch the spikes! # Type your code below and cl…" at bounding box center [587, 144] width 187 height 210
type textarea "# Move towards the gem. # Don’t touch the spikes!"
click at [540, 71] on div "# Move towards the gem. # Don’t touch the spikes! # Type your code below and cl…" at bounding box center [587, 144] width 187 height 210
type textarea "h"
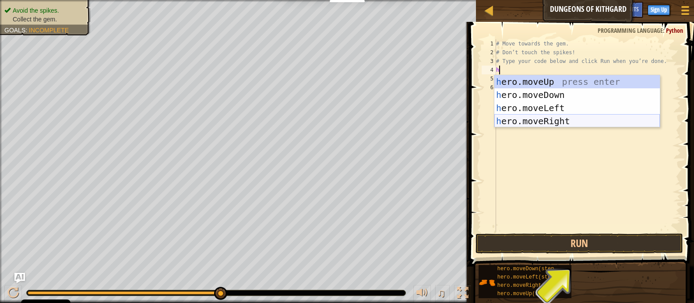
click at [591, 121] on div "h ero.moveUp press enter h ero.moveDown press enter h ero.moveLeft press enter …" at bounding box center [577, 114] width 166 height 79
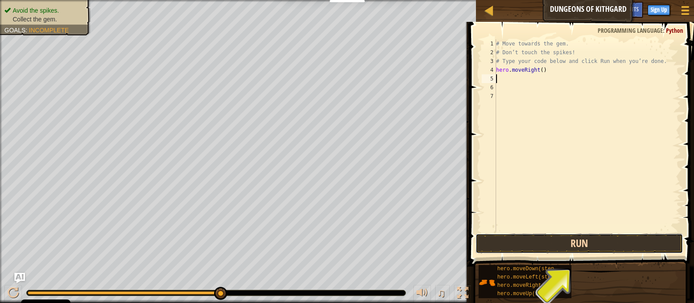
click at [587, 239] on button "Run" at bounding box center [580, 244] width 208 height 20
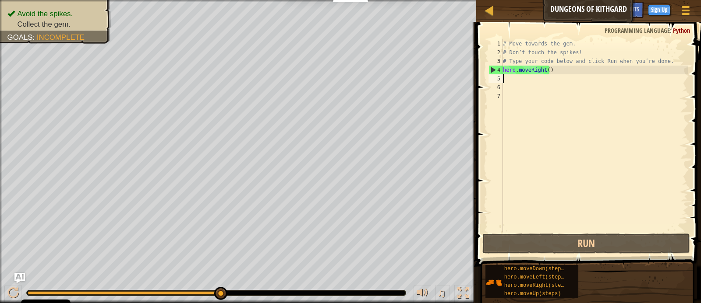
click at [528, 80] on div "# Move towards the gem. # Don’t touch the spikes! # Type your code below and cl…" at bounding box center [594, 144] width 187 height 210
click at [526, 81] on div "# Move towards the gem. # Don’t touch the spikes! # Type your code below and cl…" at bounding box center [594, 144] width 187 height 210
click at [526, 83] on div "# Move towards the gem. # Don’t touch the spikes! # Type your code below and cl…" at bounding box center [594, 144] width 187 height 210
type textarea "h"
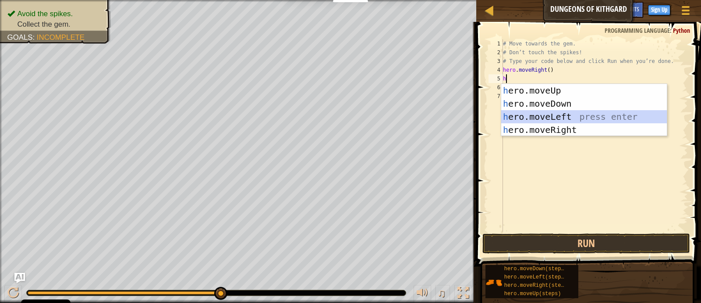
click at [581, 114] on div "h ero.moveUp press enter h ero.moveDown press enter h ero.moveLeft press enter …" at bounding box center [584, 123] width 166 height 79
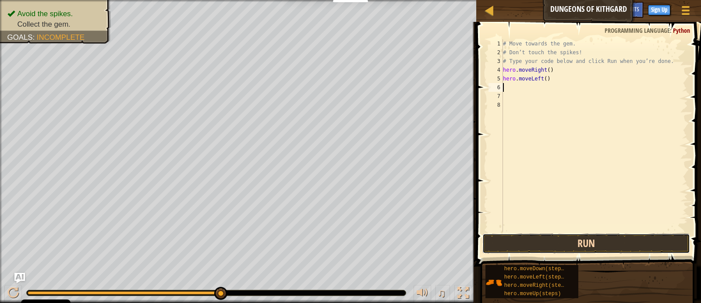
click at [635, 242] on button "Run" at bounding box center [586, 244] width 208 height 20
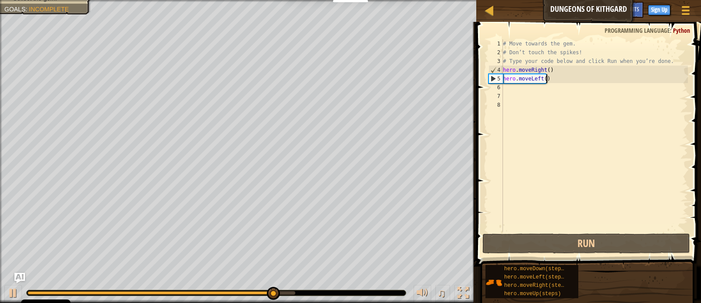
click at [554, 81] on div "# Move towards the gem. # Don’t touch the spikes! # Type your code below and cl…" at bounding box center [594, 144] width 187 height 210
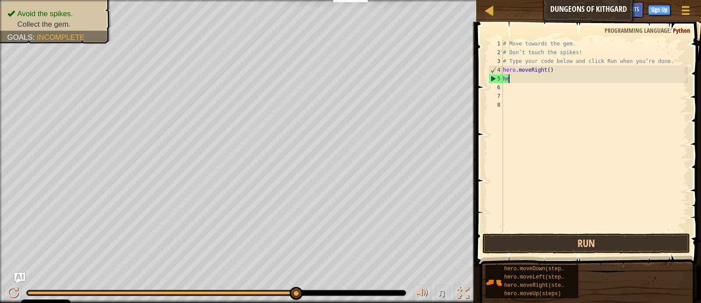
type textarea "h"
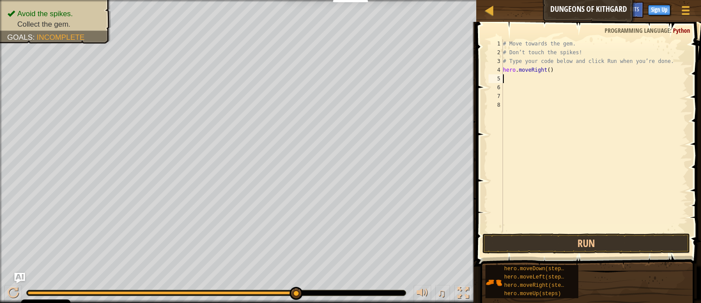
type textarea "h"
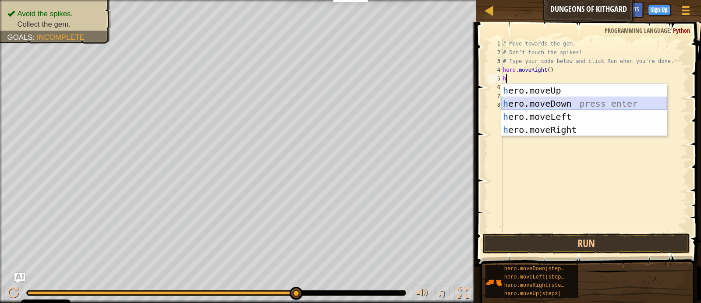
click at [586, 105] on div "h ero.moveUp press enter h ero.moveDown press enter h ero.moveLeft press enter …" at bounding box center [584, 123] width 166 height 79
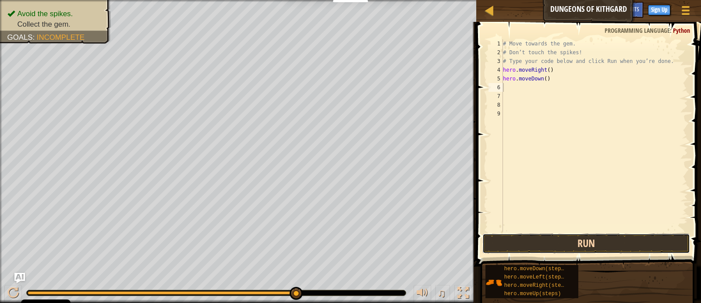
click at [589, 239] on button "Run" at bounding box center [586, 244] width 208 height 20
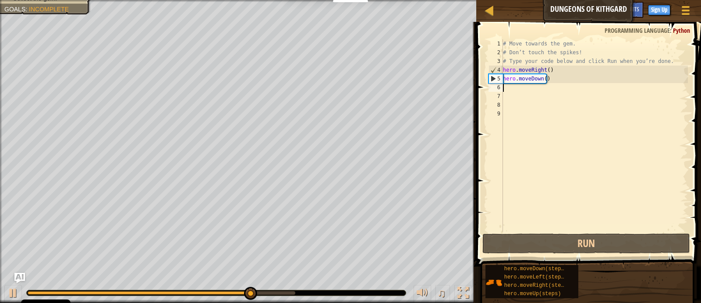
type textarea "h"
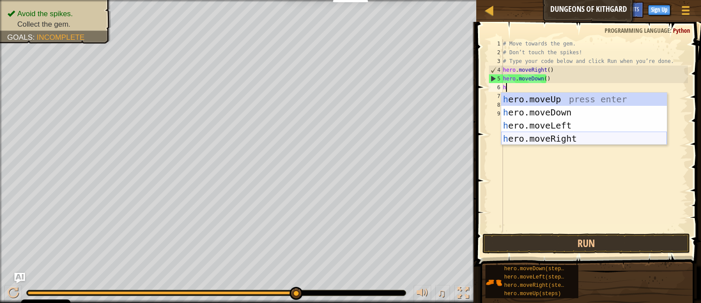
click at [575, 137] on div "h ero.moveUp press enter h ero.moveDown press enter h ero.moveLeft press enter …" at bounding box center [584, 132] width 166 height 79
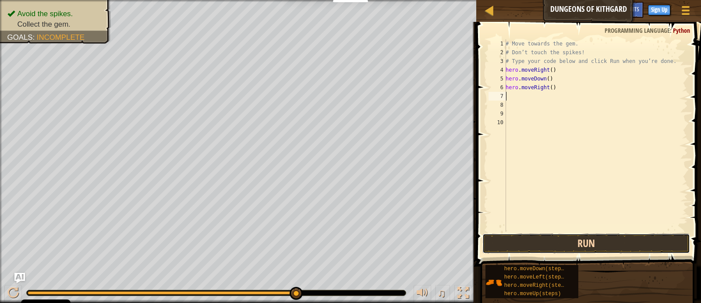
click at [567, 239] on button "Run" at bounding box center [586, 244] width 208 height 20
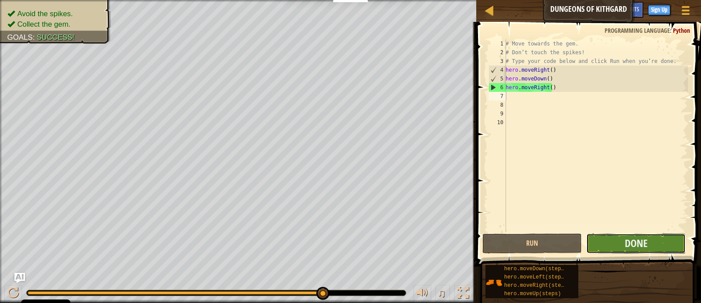
click at [614, 239] on button "Done" at bounding box center [635, 244] width 99 height 20
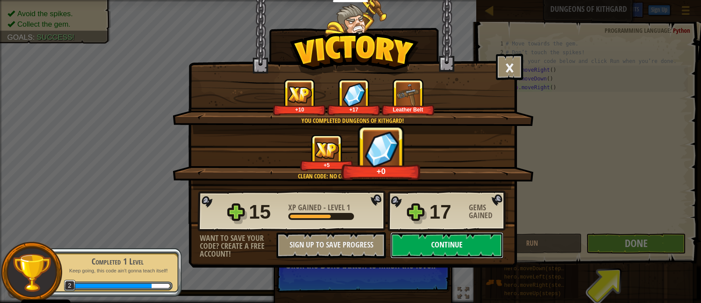
click at [447, 247] on button "Continue" at bounding box center [446, 246] width 113 height 26
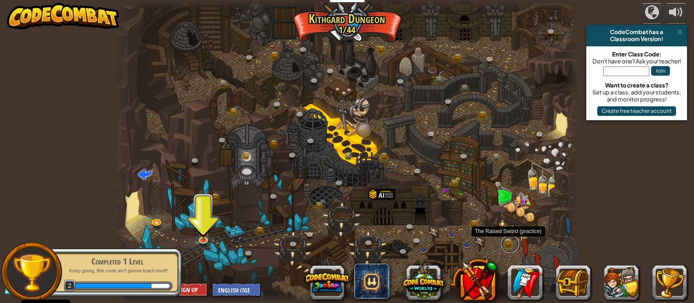
click at [515, 239] on link at bounding box center [510, 245] width 18 height 18
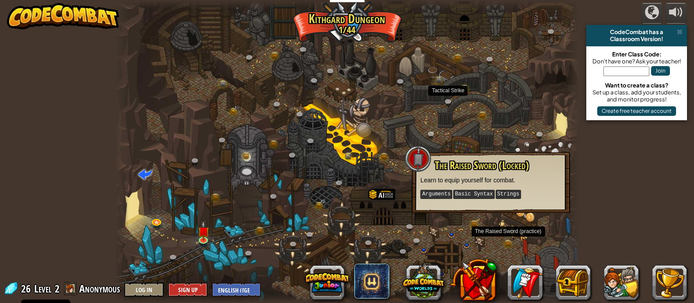
click at [434, 95] on div at bounding box center [347, 151] width 464 height 303
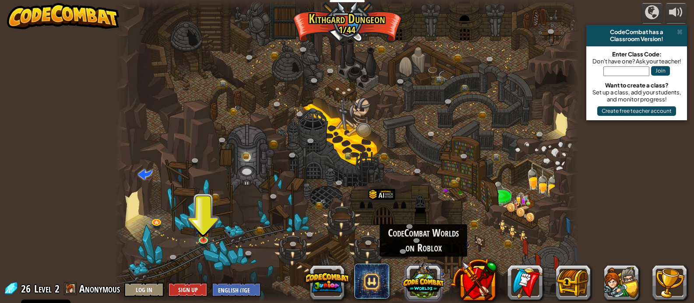
click at [429, 285] on button at bounding box center [423, 281] width 42 height 42
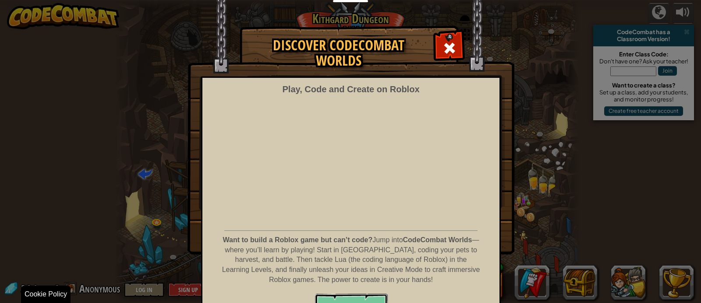
click at [369, 300] on button "PLAY NOW!" at bounding box center [350, 307] width 73 height 26
click at [456, 45] on div at bounding box center [449, 47] width 28 height 28
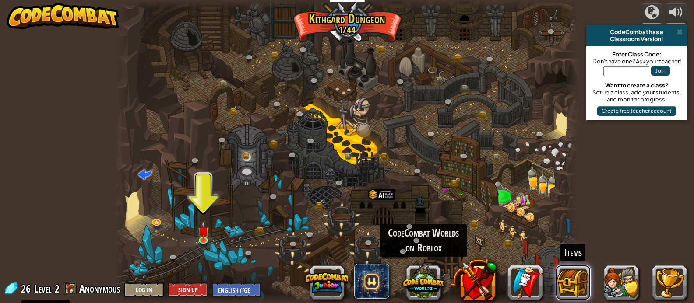
click at [570, 278] on button at bounding box center [573, 282] width 35 height 35
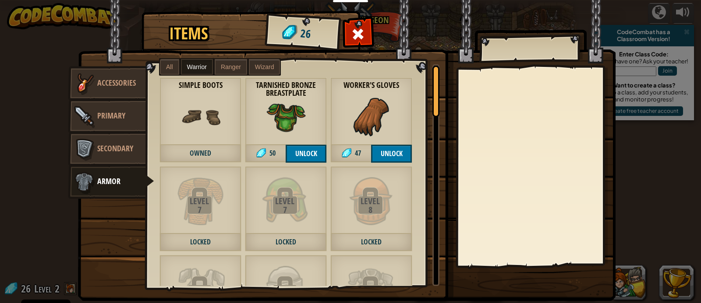
click at [531, 32] on img at bounding box center [346, 142] width 537 height 318
